Goal: Task Accomplishment & Management: Manage account settings

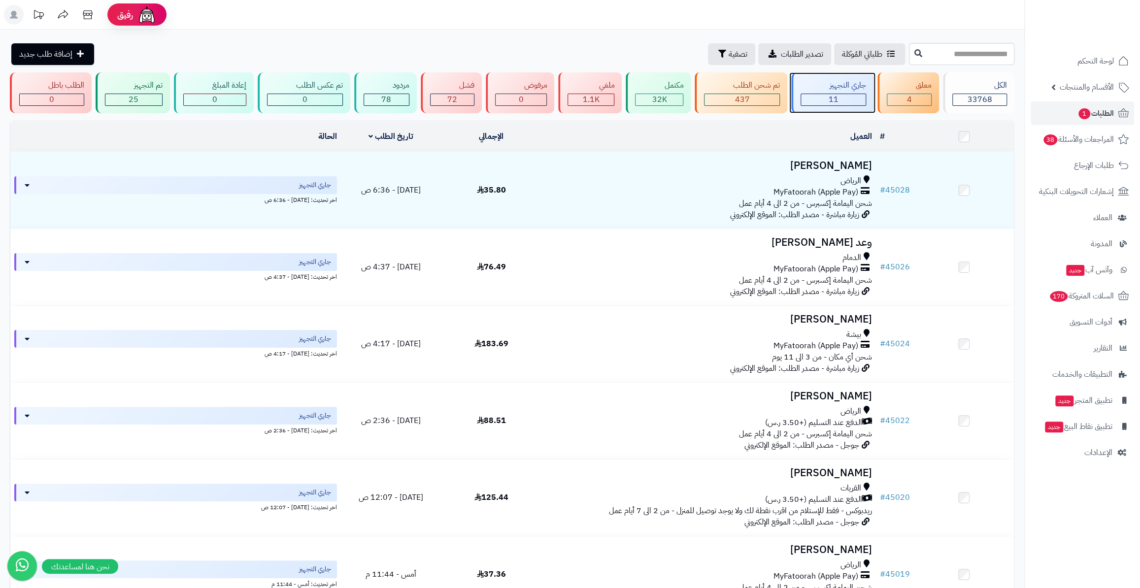
click at [846, 94] on div "11" at bounding box center [833, 99] width 65 height 11
click at [903, 99] on div "4" at bounding box center [909, 99] width 44 height 11
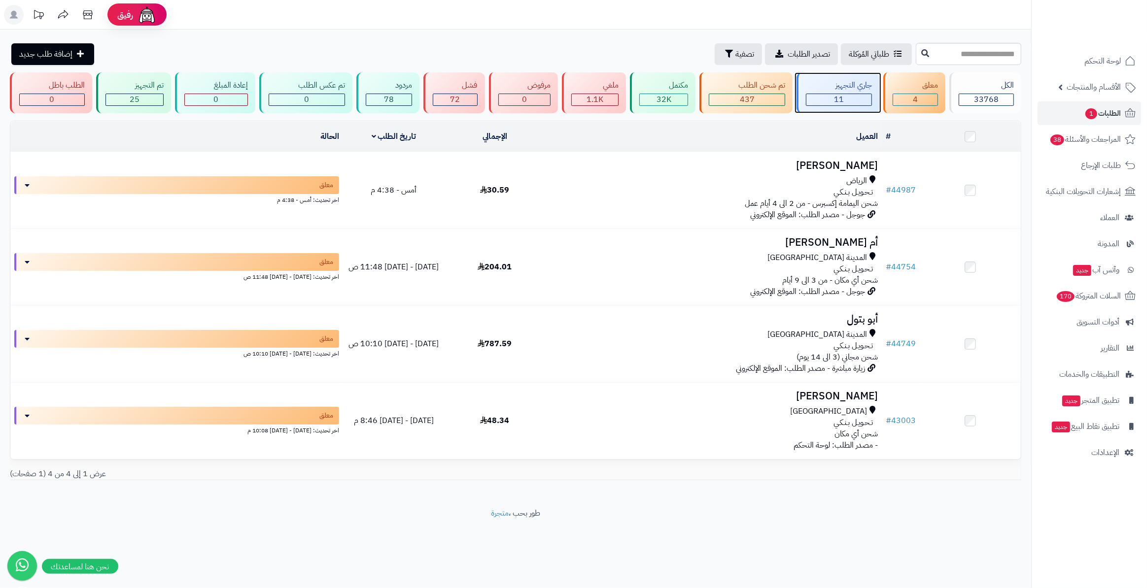
click at [864, 86] on div "جاري التجهيز" at bounding box center [839, 85] width 66 height 11
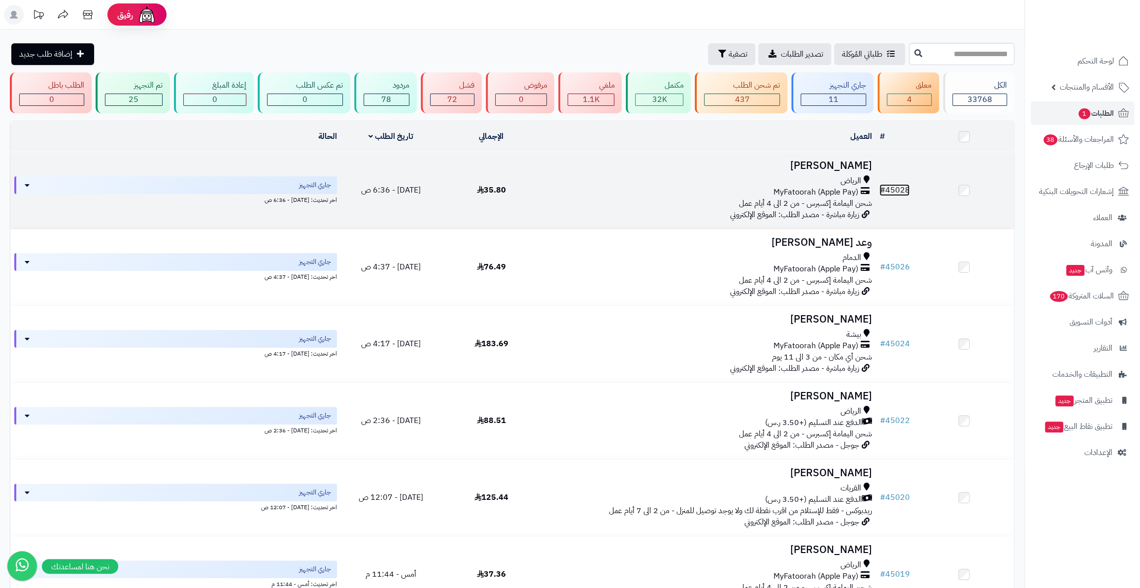
click at [893, 188] on link "# 45028" at bounding box center [895, 190] width 30 height 12
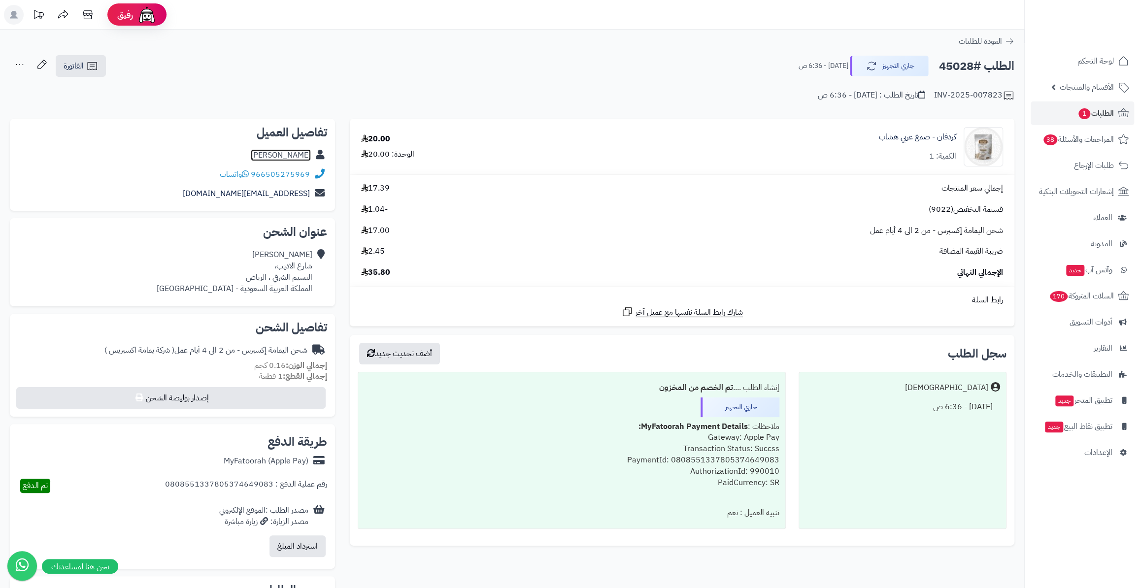
click at [287, 159] on link "نوره العتيبي" at bounding box center [281, 155] width 60 height 12
click at [1060, 119] on link "الطلبات 1" at bounding box center [1082, 114] width 103 height 24
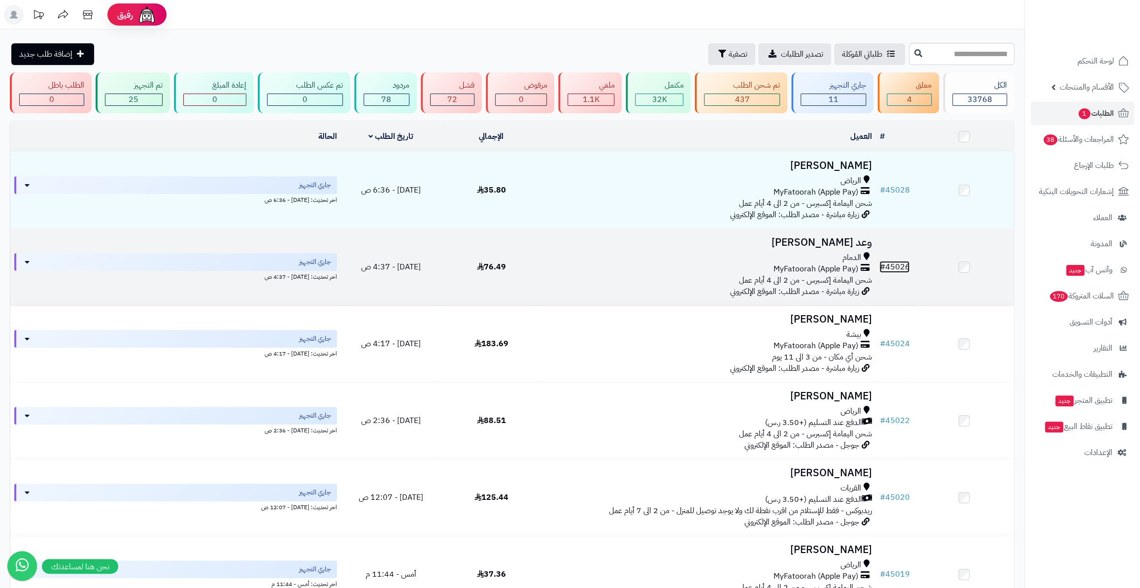
click at [904, 261] on link "# 45026" at bounding box center [895, 267] width 30 height 12
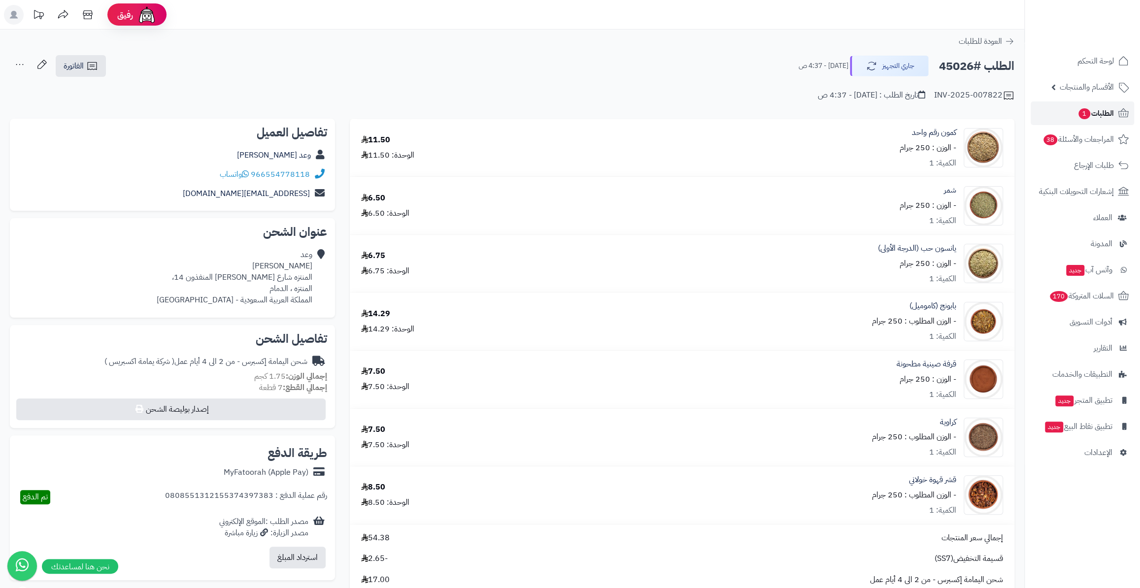
click at [1078, 102] on link "الطلبات 1" at bounding box center [1082, 114] width 103 height 24
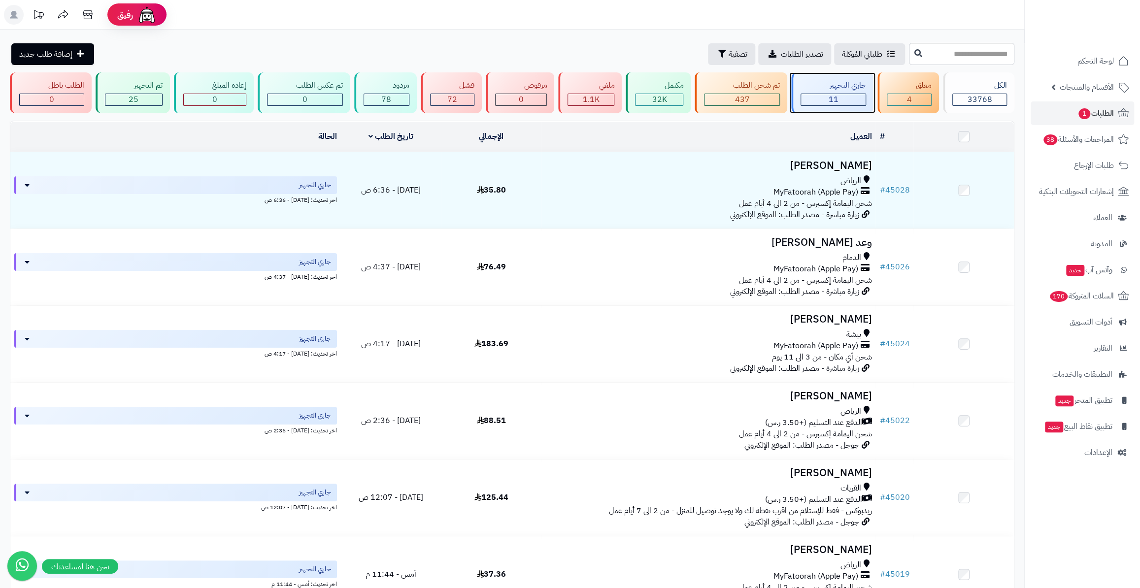
click at [851, 101] on div "11" at bounding box center [833, 99] width 65 height 11
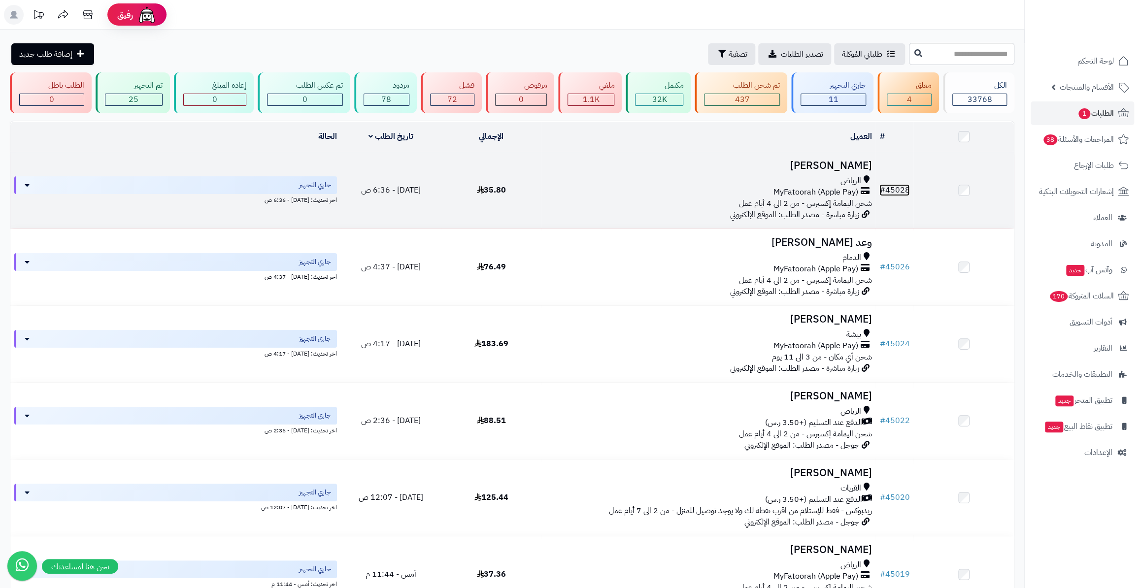
click at [898, 184] on link "# 45028" at bounding box center [895, 190] width 30 height 12
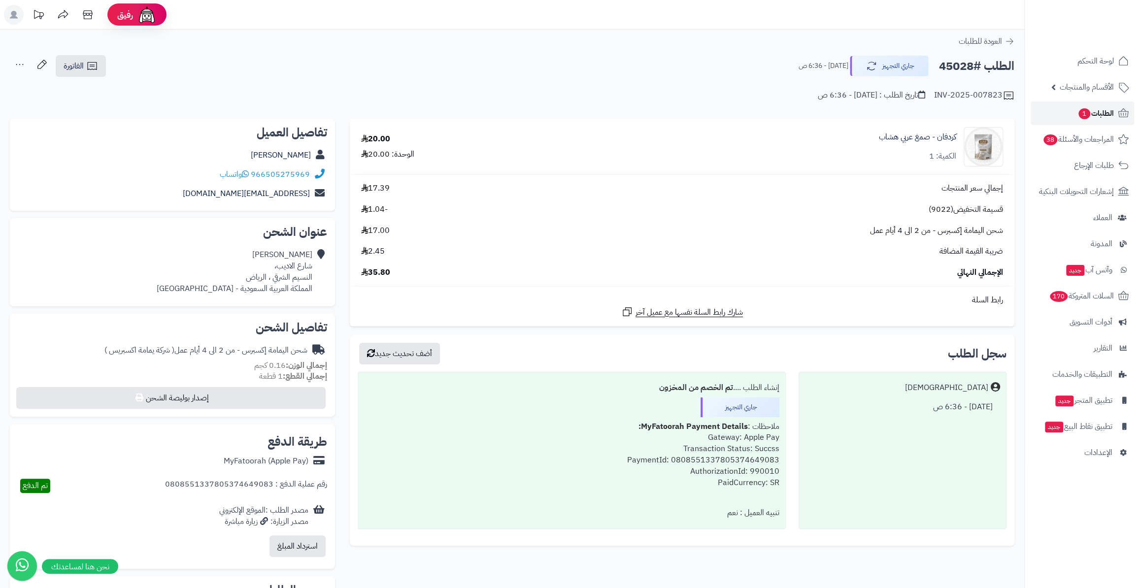
click at [1087, 117] on span "1" at bounding box center [1085, 113] width 12 height 11
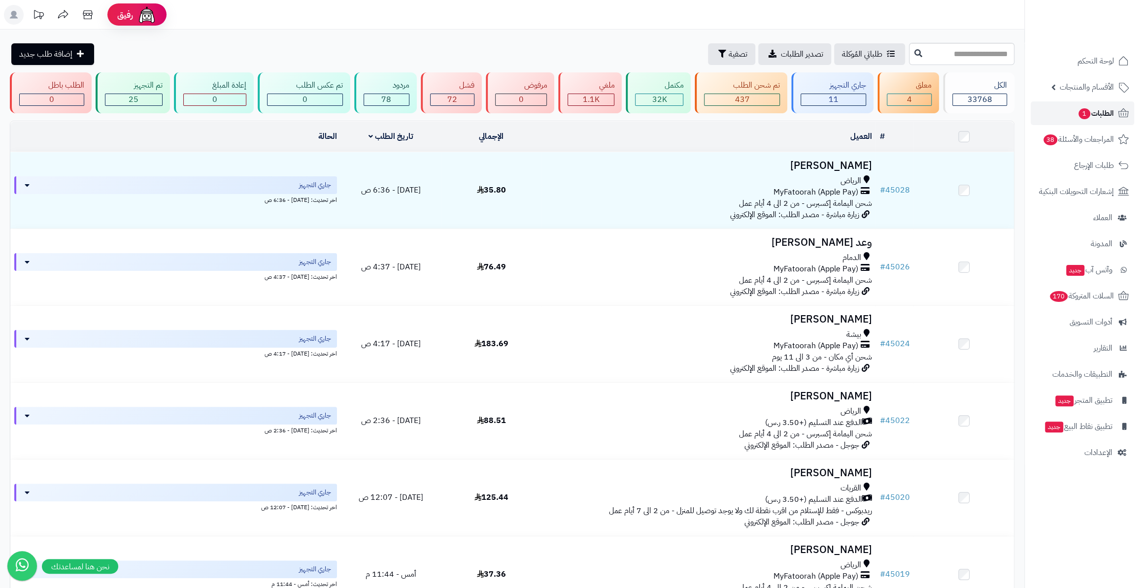
click at [1069, 112] on link "الطلبات 1" at bounding box center [1082, 114] width 103 height 24
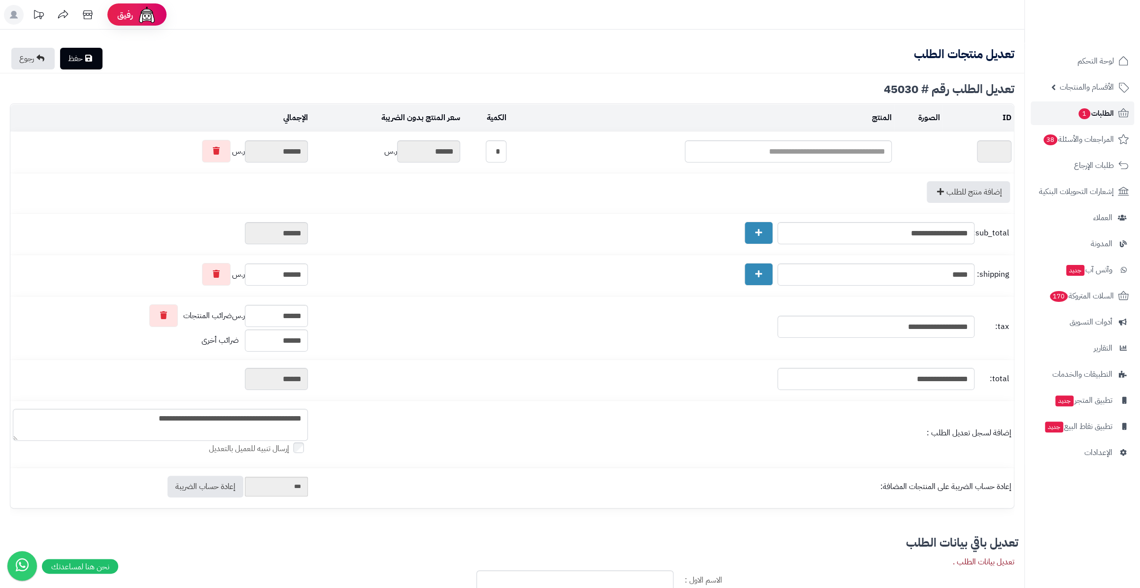
click at [1122, 115] on icon at bounding box center [1124, 113] width 12 height 12
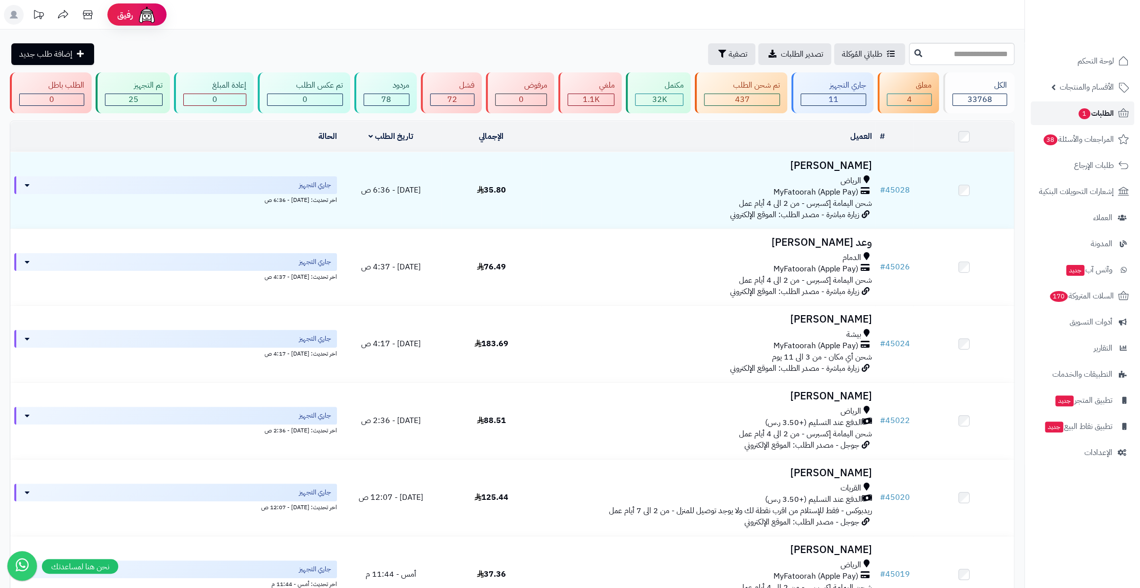
click at [1088, 110] on span "الطلبات 1" at bounding box center [1096, 113] width 36 height 14
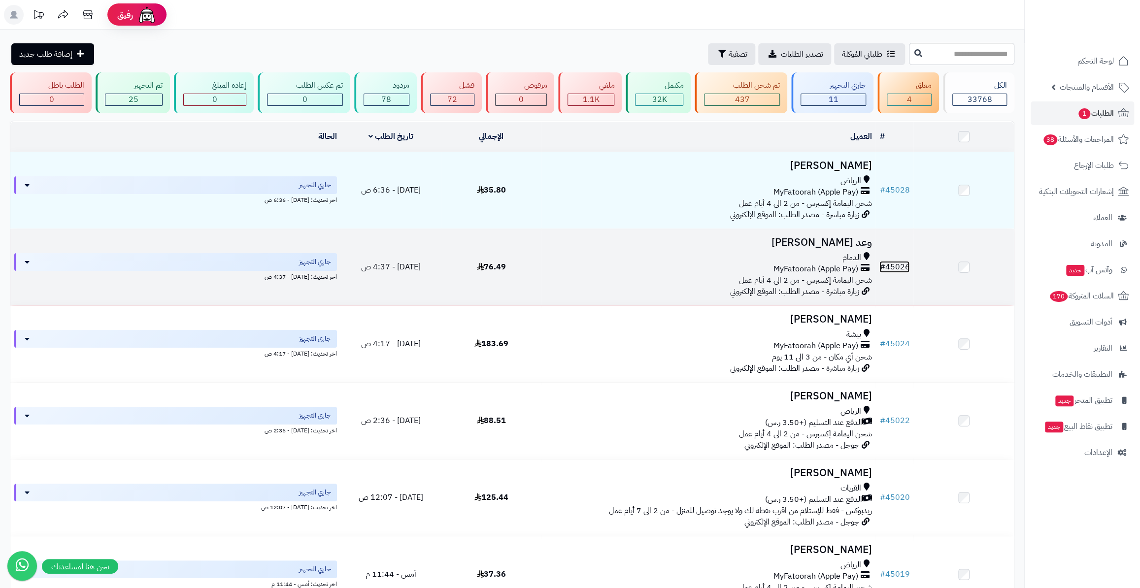
click at [885, 265] on span "#" at bounding box center [882, 267] width 5 height 12
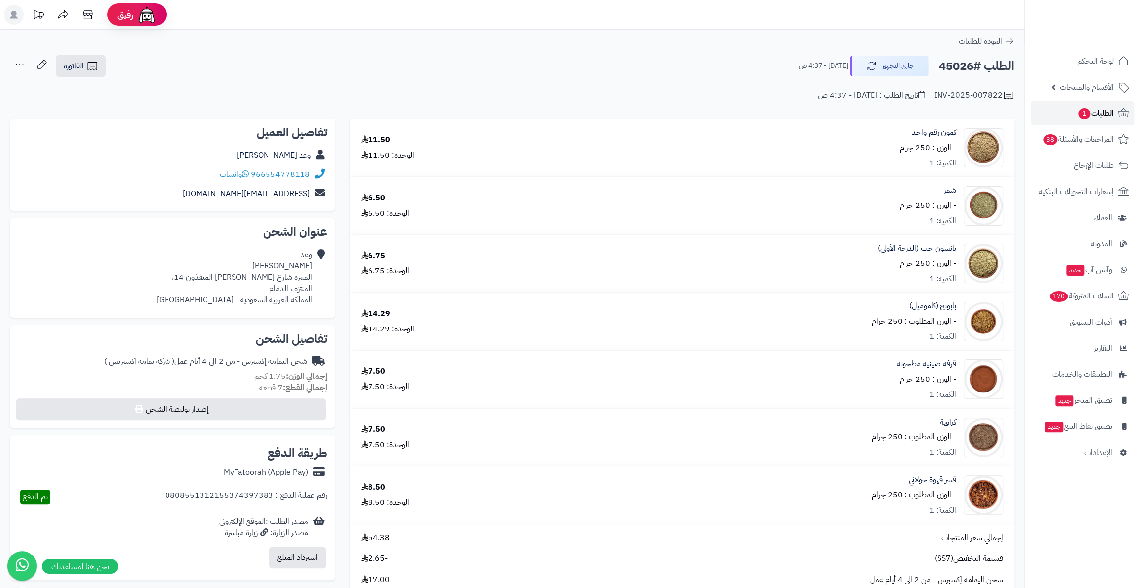
click at [1075, 114] on link "الطلبات 1" at bounding box center [1082, 114] width 103 height 24
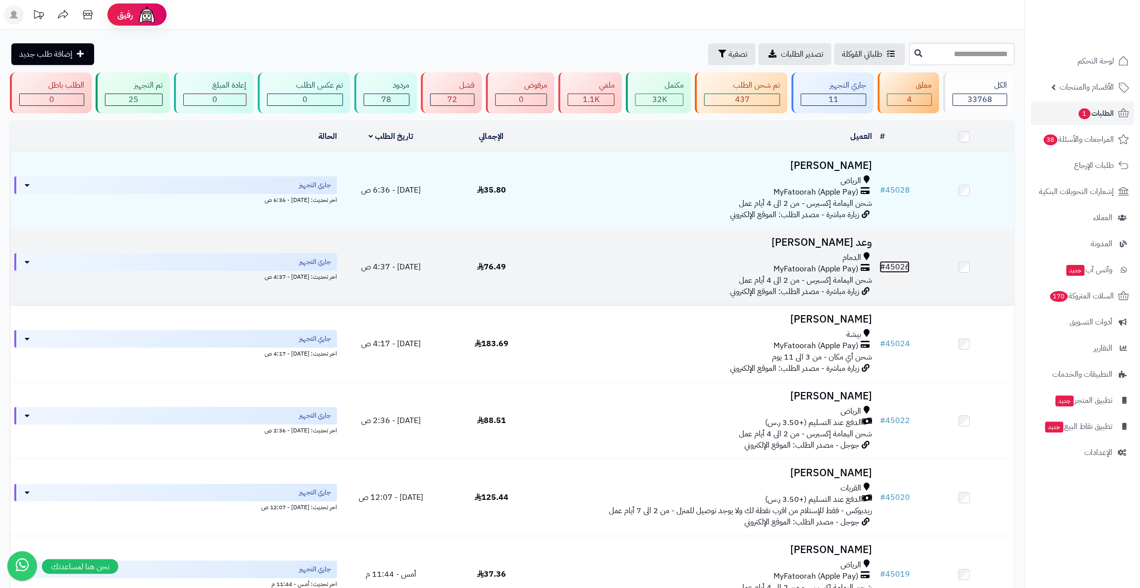
click at [901, 267] on link "# 45026" at bounding box center [895, 267] width 30 height 12
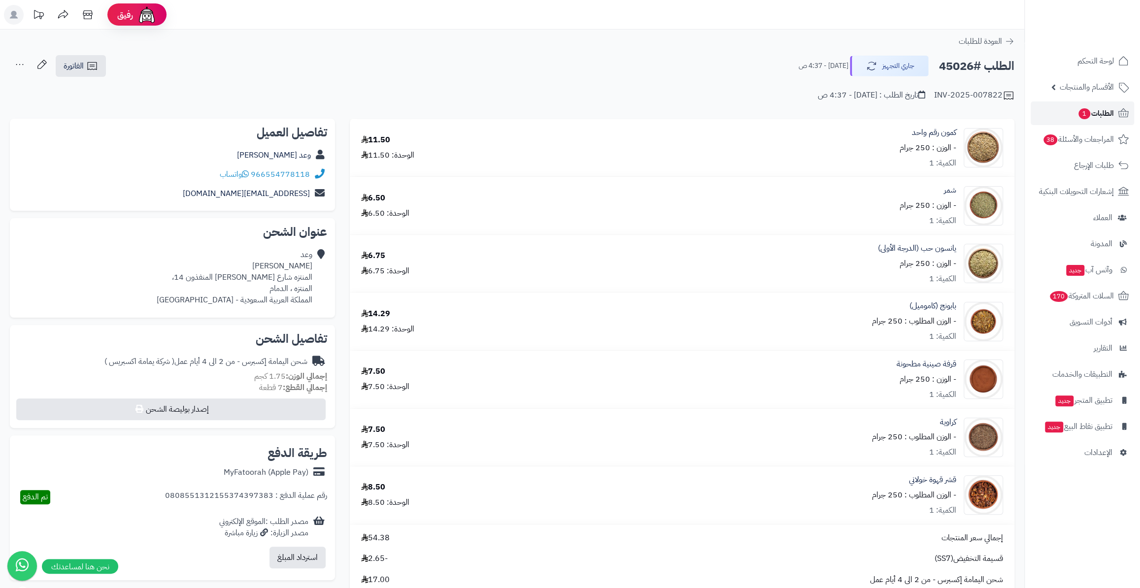
click at [1075, 120] on link "الطلبات 1" at bounding box center [1082, 114] width 103 height 24
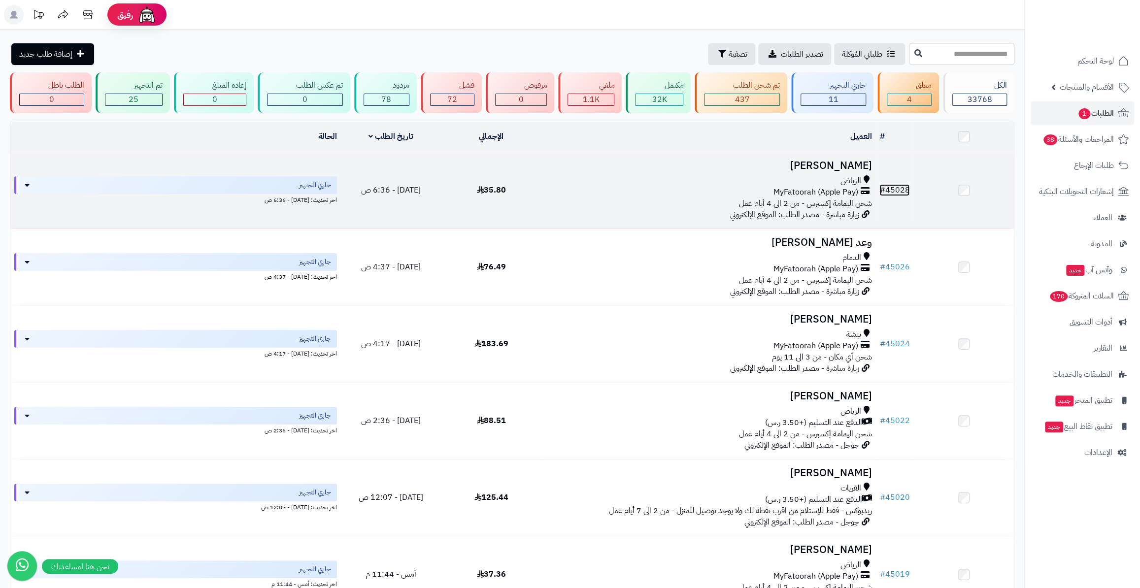
click at [897, 190] on link "# 45028" at bounding box center [895, 190] width 30 height 12
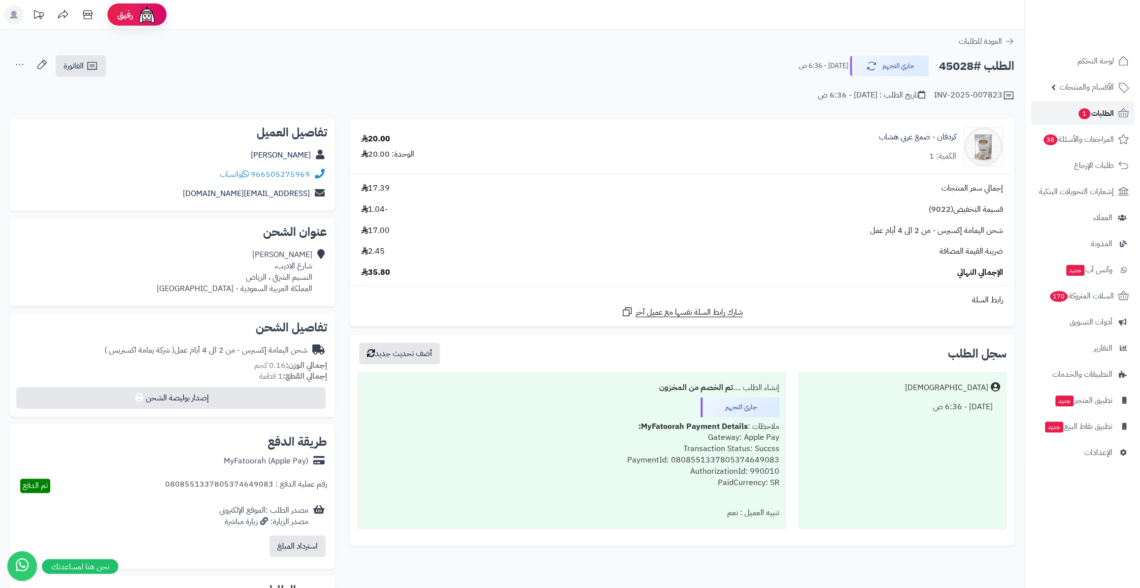
click at [1094, 117] on span "الطلبات 1" at bounding box center [1096, 113] width 36 height 14
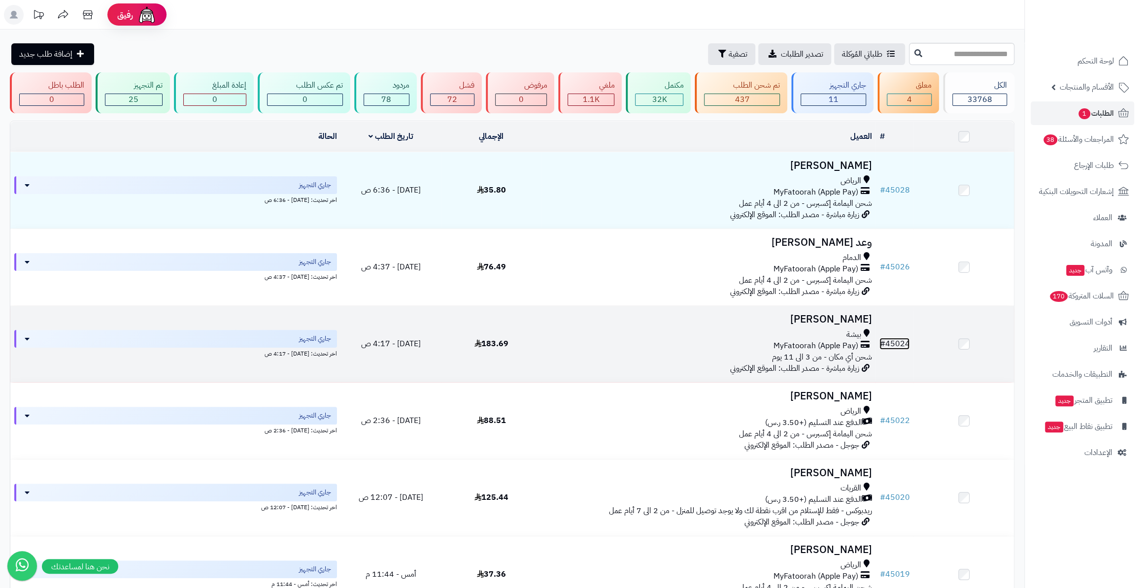
click at [892, 339] on link "# 45024" at bounding box center [895, 344] width 30 height 12
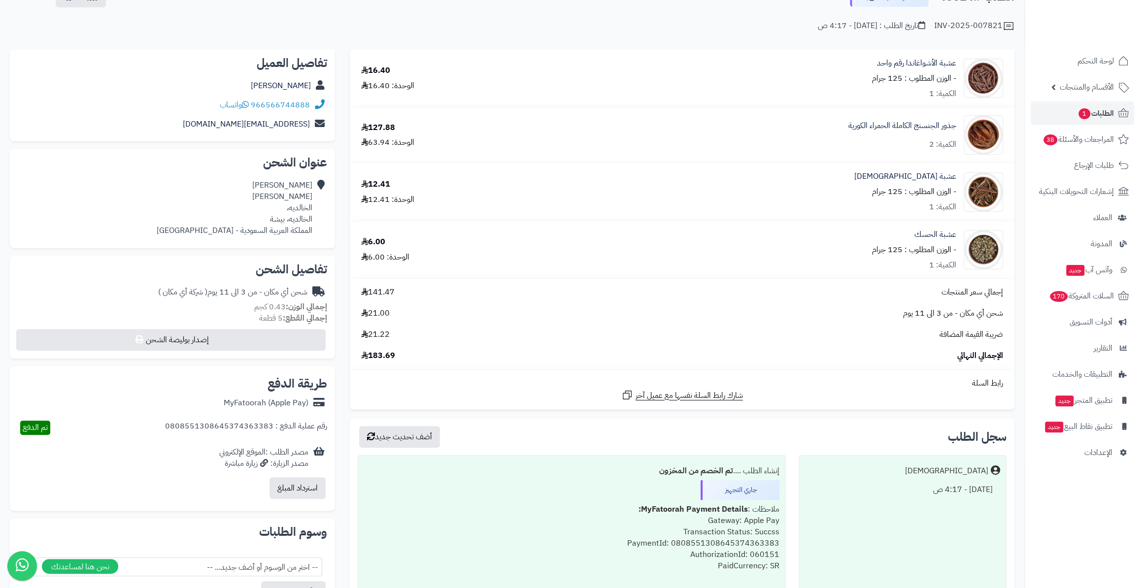
scroll to position [30, 0]
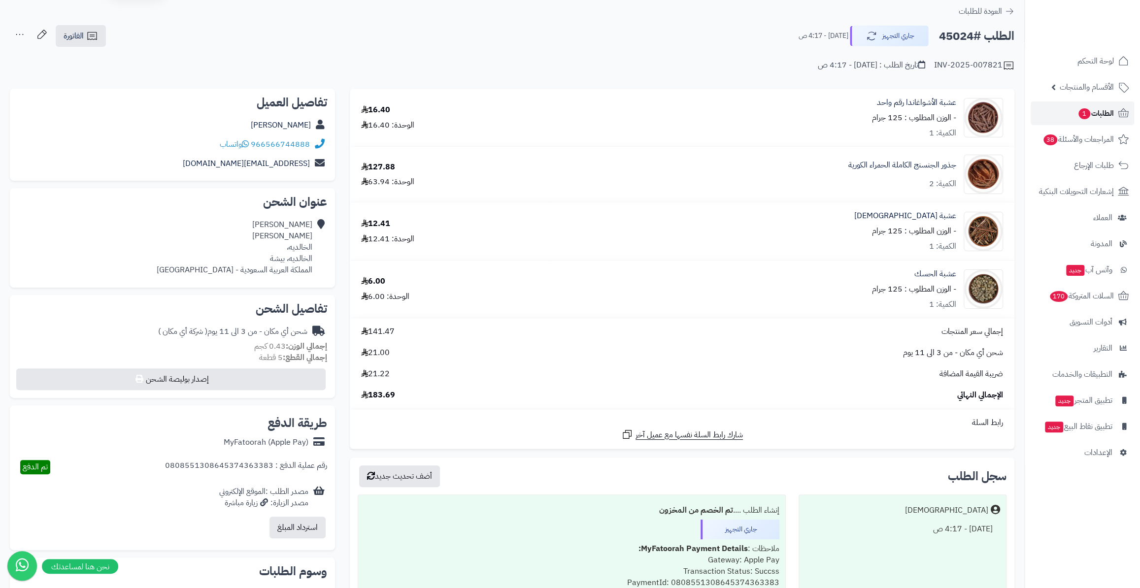
click at [1118, 114] on icon at bounding box center [1124, 113] width 12 height 12
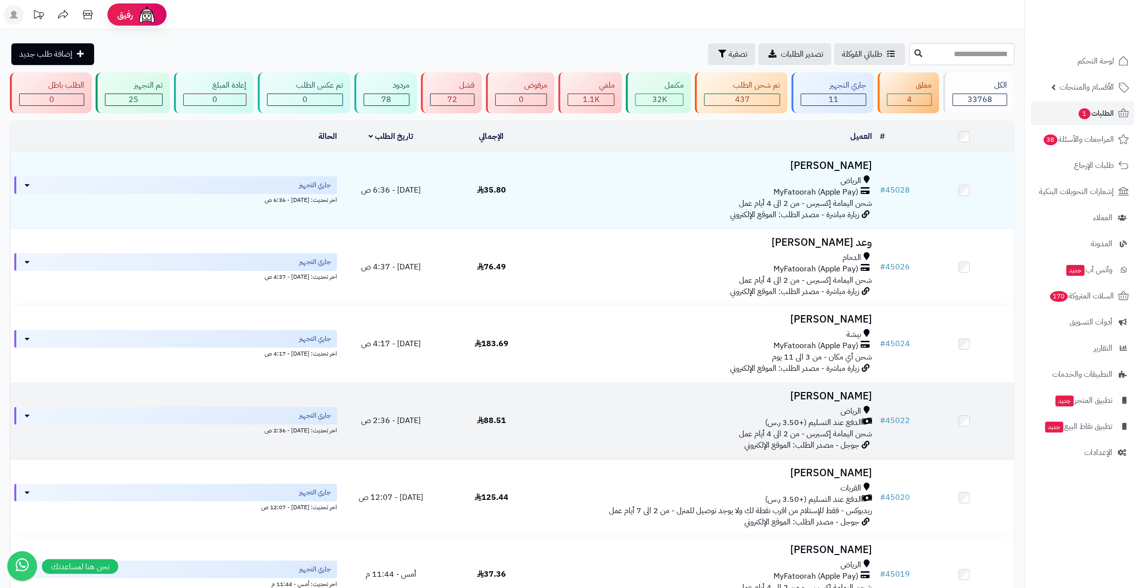
click at [921, 415] on td at bounding box center [964, 421] width 101 height 76
click at [907, 417] on link "# 45022" at bounding box center [895, 421] width 30 height 12
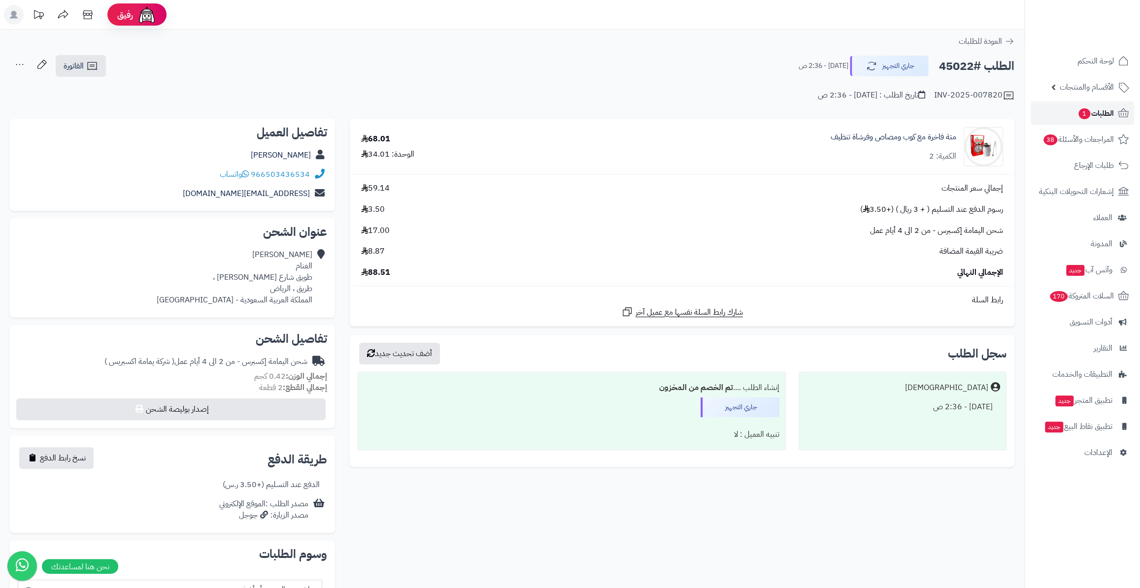
click at [1100, 107] on span "الطلبات 1" at bounding box center [1096, 113] width 36 height 14
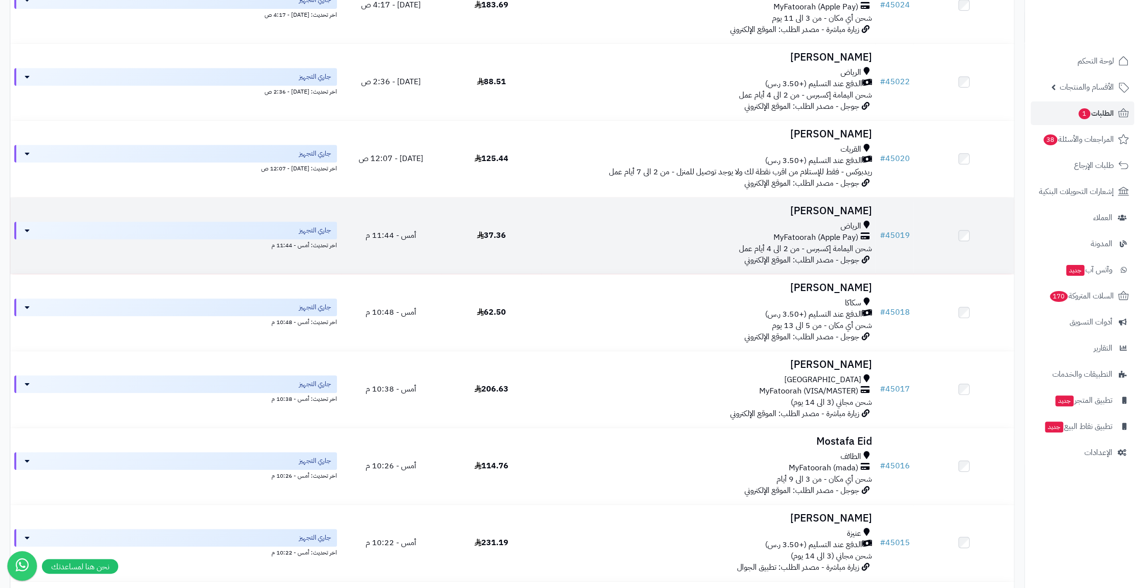
scroll to position [313, 0]
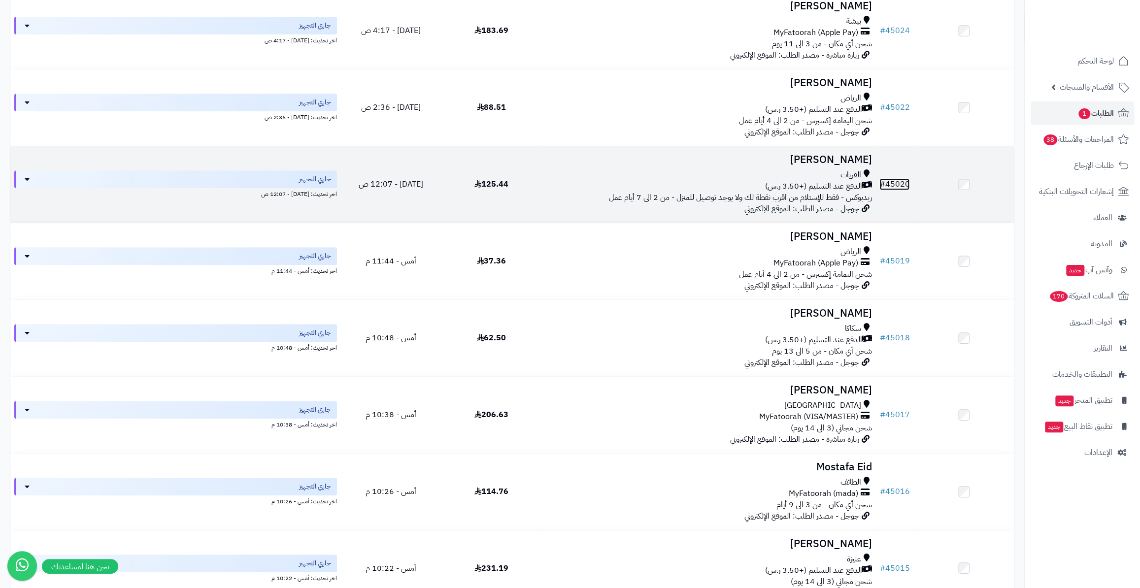
click at [902, 178] on link "# 45020" at bounding box center [895, 184] width 30 height 12
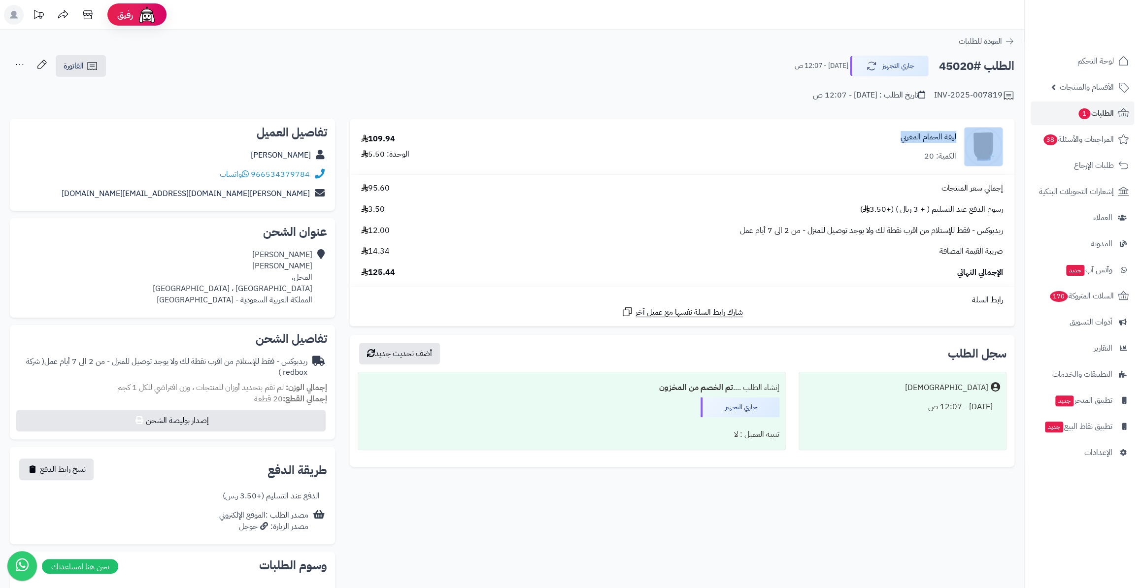
drag, startPoint x: 896, startPoint y: 134, endPoint x: 960, endPoint y: 137, distance: 63.7
click at [960, 137] on div "ليفة الحمام المغربي الكمية: 20" at bounding box center [802, 146] width 416 height 39
drag, startPoint x: 919, startPoint y: 153, endPoint x: 957, endPoint y: 155, distance: 38.0
click at [957, 155] on div "ليفة الحمام المغربي الكمية: 20" at bounding box center [802, 146] width 416 height 39
drag, startPoint x: 371, startPoint y: 155, endPoint x: 385, endPoint y: 155, distance: 13.8
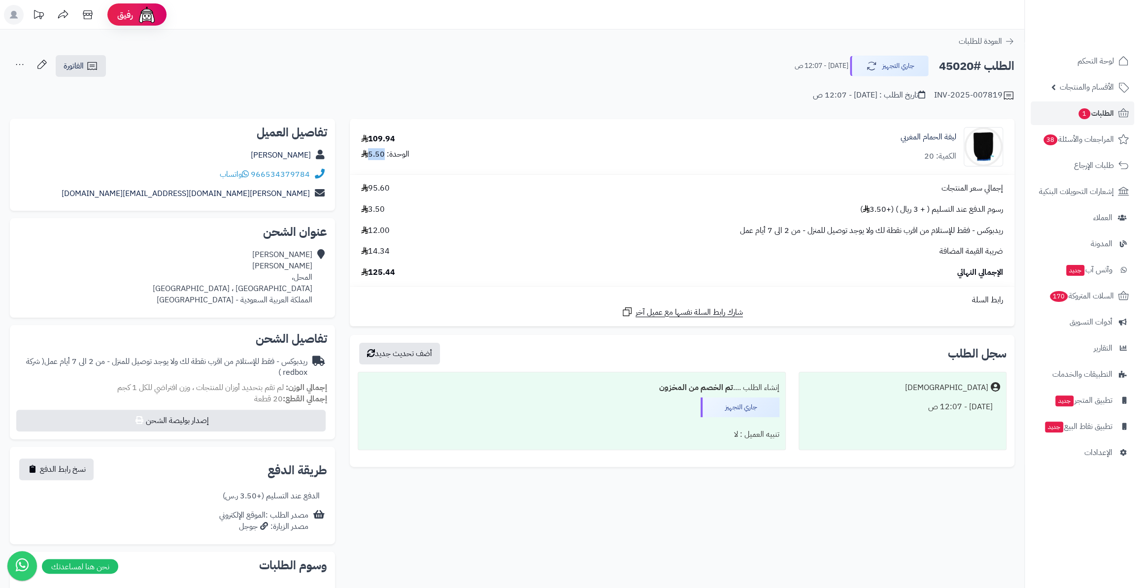
click at [385, 155] on div "الوحدة: 5.50" at bounding box center [385, 154] width 48 height 11
drag, startPoint x: 368, startPoint y: 140, endPoint x: 395, endPoint y: 140, distance: 27.1
click at [395, 140] on div "109.94" at bounding box center [378, 139] width 34 height 11
click at [405, 282] on td "إجمالي سعر المنتجات 95.60 رسوم الدفع عند التسليم ( + 3 ريال ) (+3.50 ) 3.50 ريد…" at bounding box center [682, 230] width 665 height 111
